Goal: Information Seeking & Learning: Learn about a topic

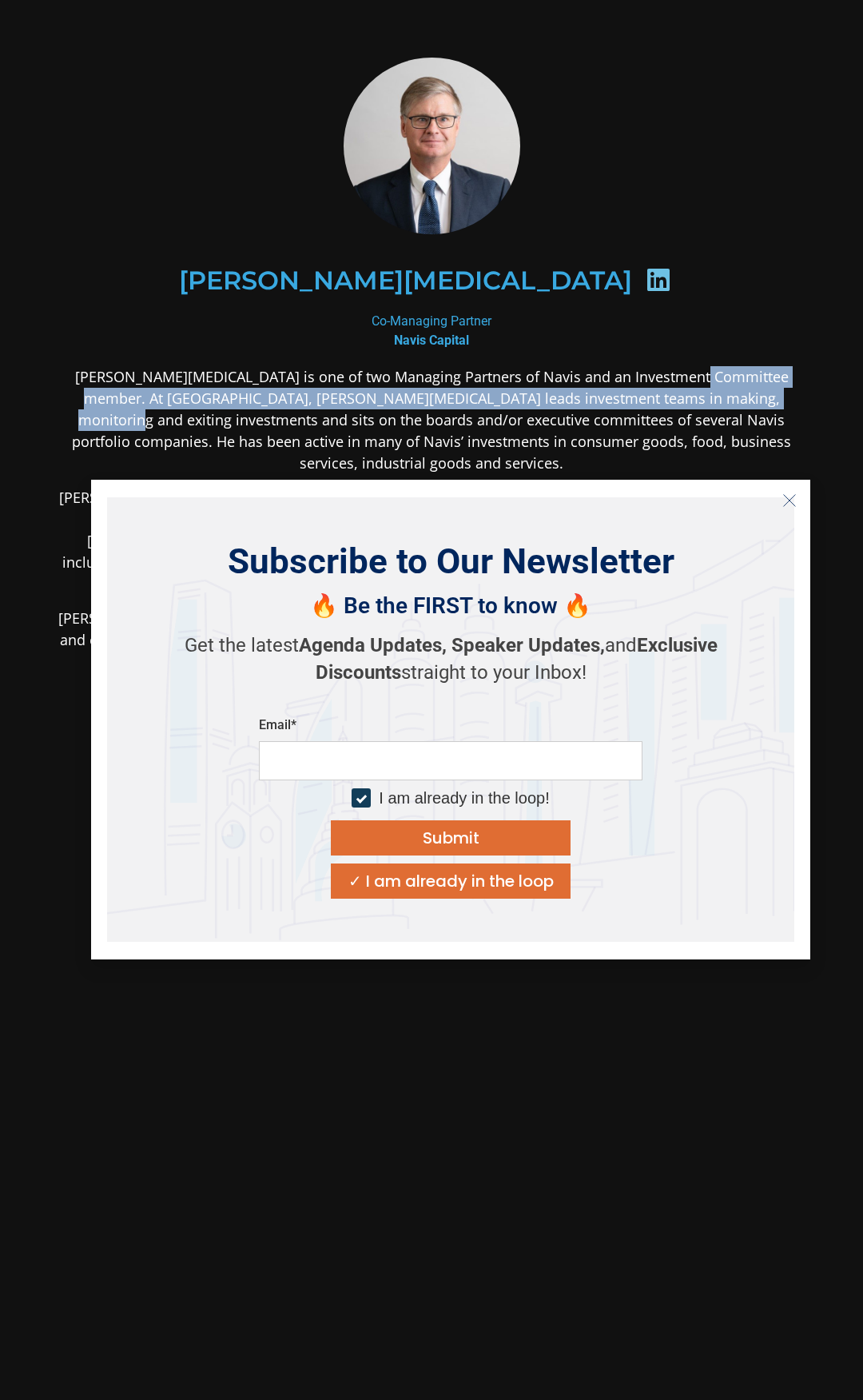
drag, startPoint x: 680, startPoint y: 377, endPoint x: 560, endPoint y: 456, distance: 143.7
click at [551, 456] on div "[PERSON_NAME][MEDICAL_DATA] is one of two Managing Partners of Navis and an Inv…" at bounding box center [432, 645] width 748 height 559
click at [787, 494] on icon "Close" at bounding box center [790, 501] width 15 height 15
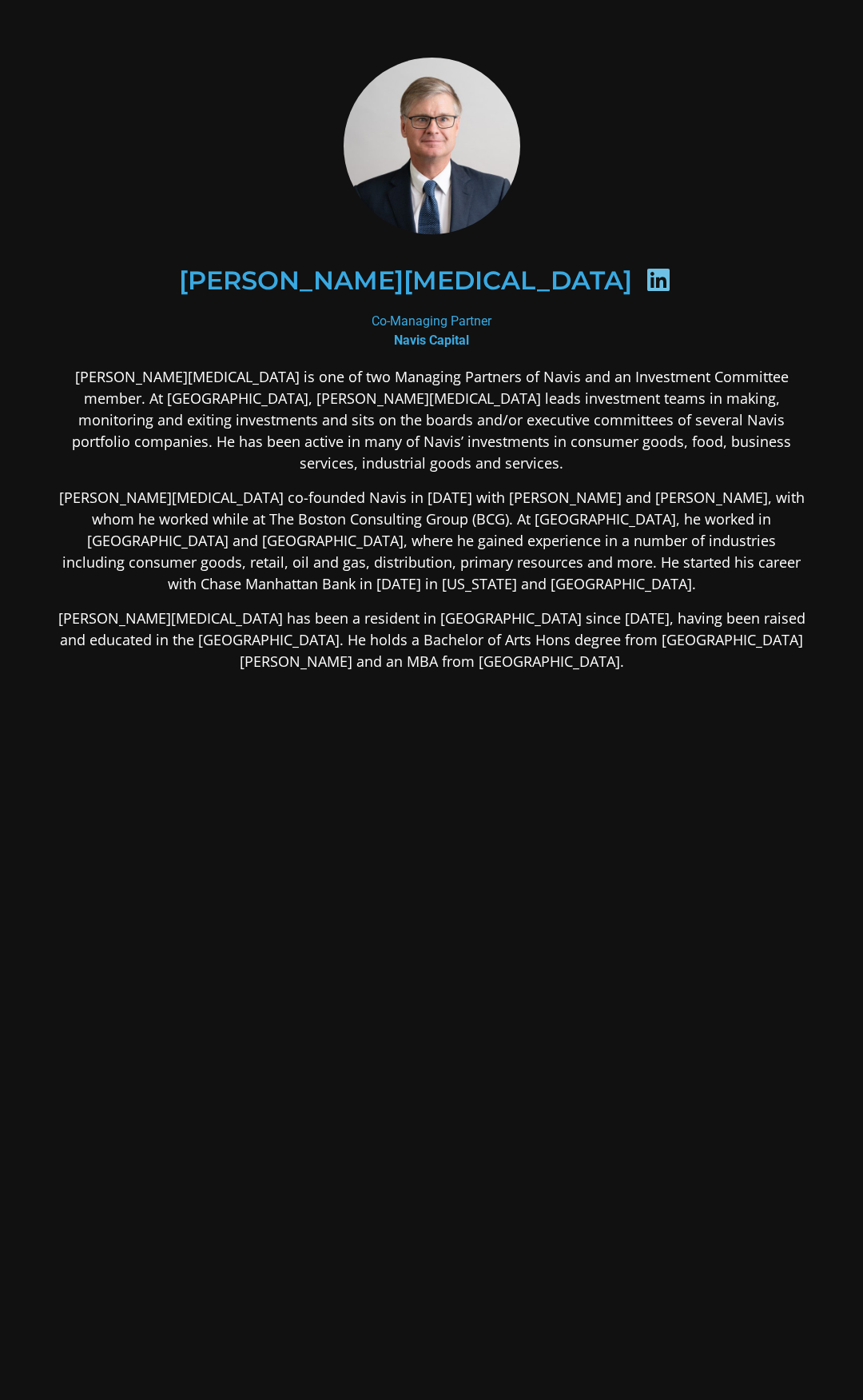
click at [669, 441] on p "[PERSON_NAME][MEDICAL_DATA] is one of two Managing Partners of Navis and an Inv…" at bounding box center [432, 420] width 748 height 108
click at [314, 107] on div at bounding box center [432, 146] width 748 height 177
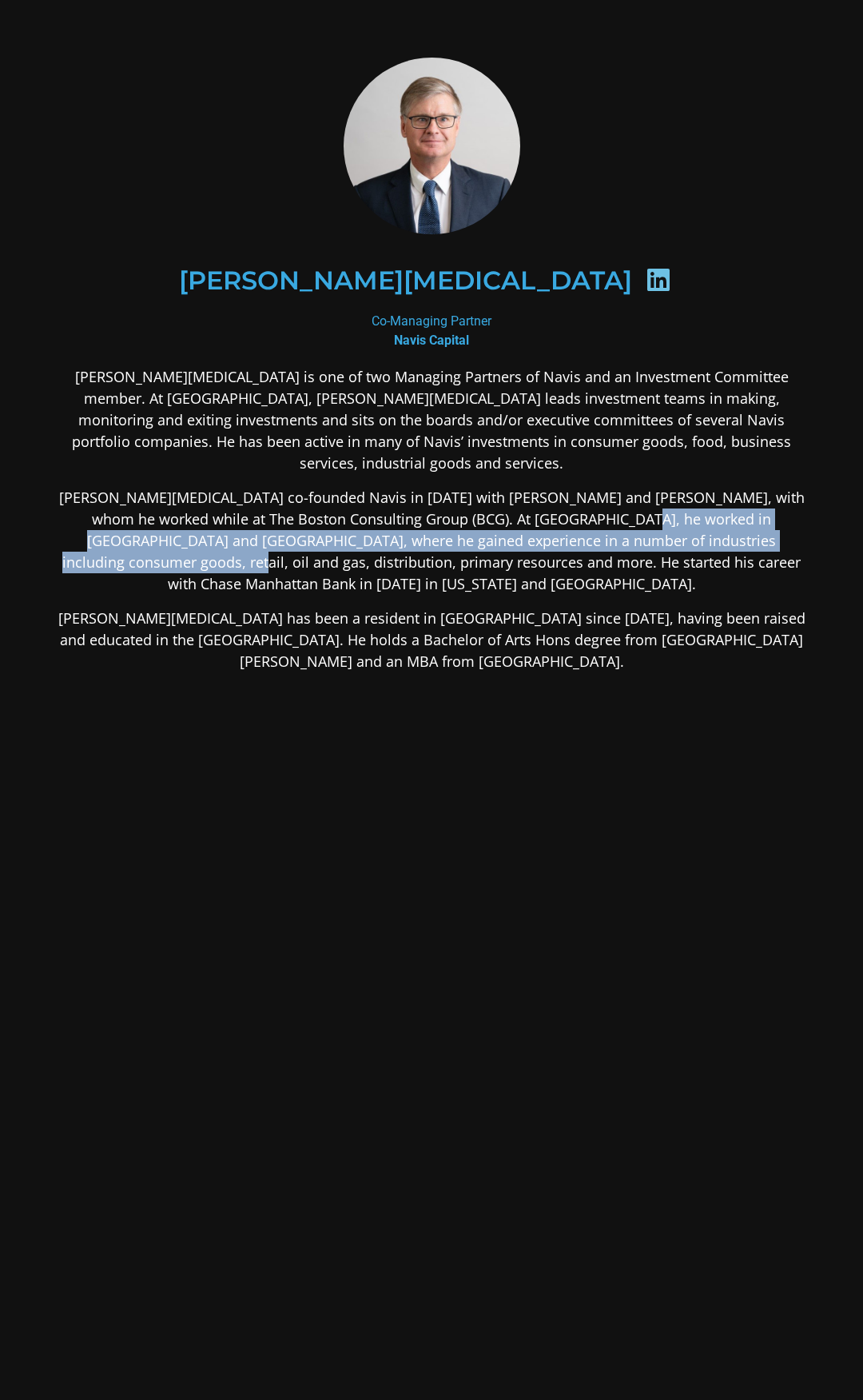
drag, startPoint x: 580, startPoint y: 494, endPoint x: 791, endPoint y: 518, distance: 212.4
click at [791, 518] on p "[PERSON_NAME][MEDICAL_DATA] co-founded Navis in [DATE] with [PERSON_NAME] and […" at bounding box center [432, 541] width 748 height 108
copy p "where he gained experience in a number of industries including consumer goods, …"
click at [625, 390] on p "[PERSON_NAME][MEDICAL_DATA] is one of two Managing Partners of Navis and an Inv…" at bounding box center [432, 420] width 748 height 108
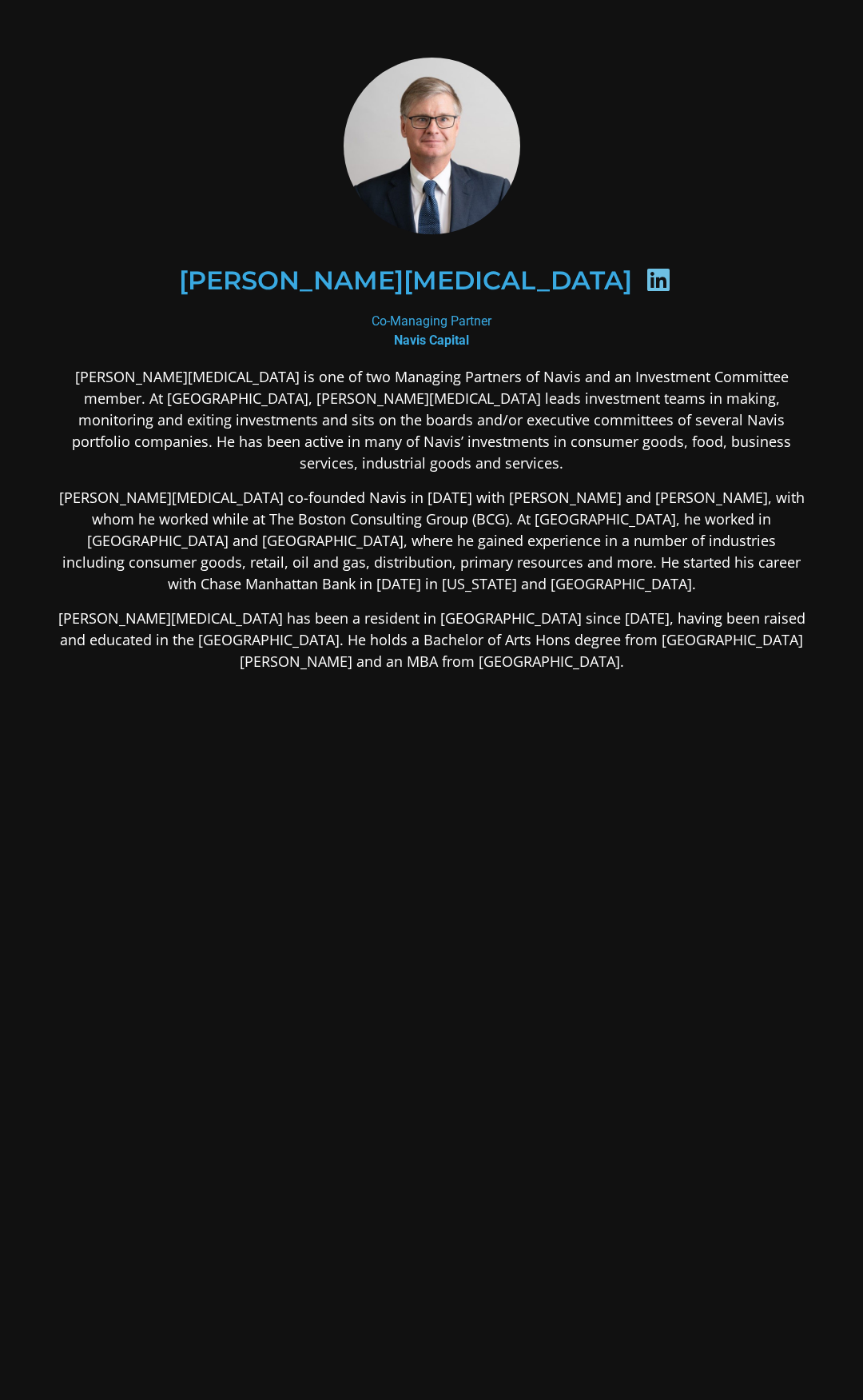
click at [641, 431] on p "[PERSON_NAME][MEDICAL_DATA] is one of two Managing Partners of Navis and an Inv…" at bounding box center [432, 420] width 748 height 108
click at [668, 441] on p "[PERSON_NAME][MEDICAL_DATA] is one of two Managing Partners of Navis and an Inv…" at bounding box center [432, 420] width 748 height 108
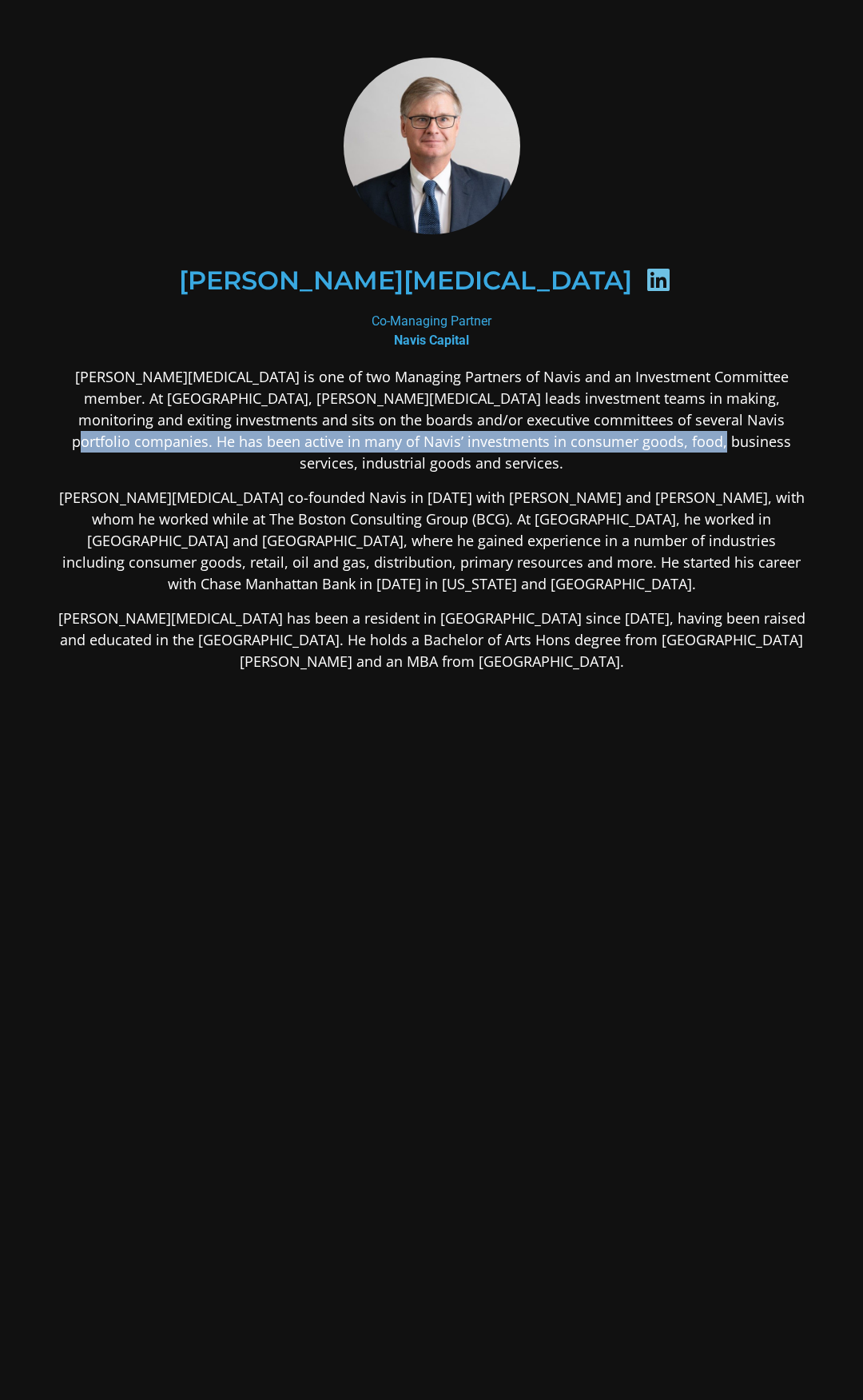
drag, startPoint x: 681, startPoint y: 441, endPoint x: 631, endPoint y: 416, distance: 55.9
click at [631, 416] on p "[PERSON_NAME][MEDICAL_DATA] is one of two Managing Partners of Navis and an Inv…" at bounding box center [432, 420] width 748 height 108
copy p "Navis’ investments in consumer goods, food, business services, industrial goods…"
click at [496, 111] on img at bounding box center [432, 146] width 177 height 177
